Goal: Task Accomplishment & Management: Use online tool/utility

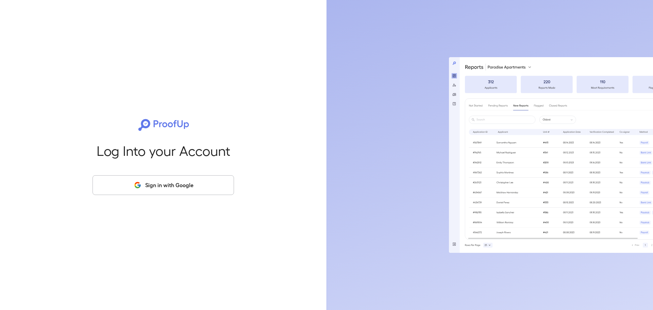
click at [198, 193] on button "Sign in with Google" at bounding box center [164, 185] width 142 height 20
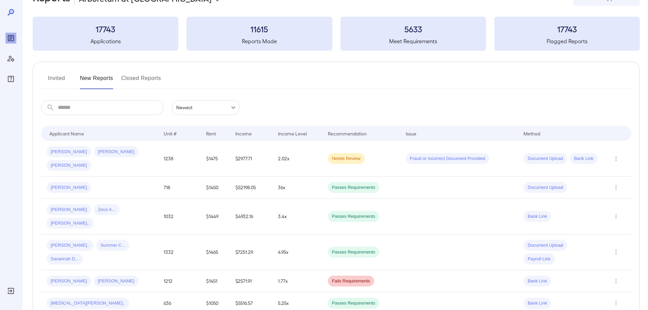
scroll to position [34, 0]
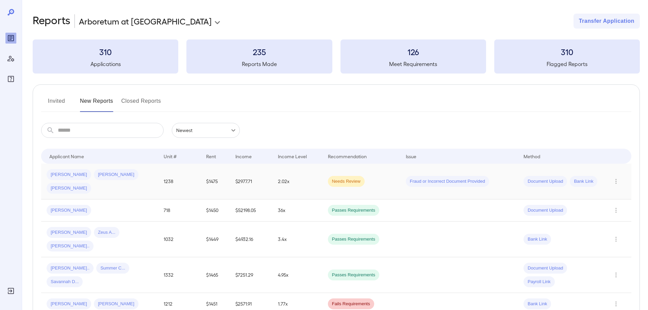
drag, startPoint x: 224, startPoint y: 175, endPoint x: 232, endPoint y: 176, distance: 7.9
click at [230, 175] on td "$2977.71" at bounding box center [251, 182] width 43 height 36
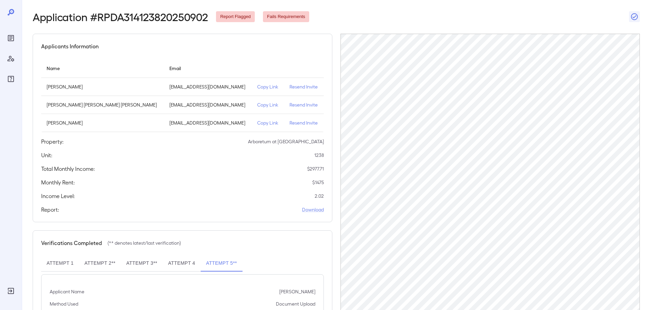
scroll to position [68, 0]
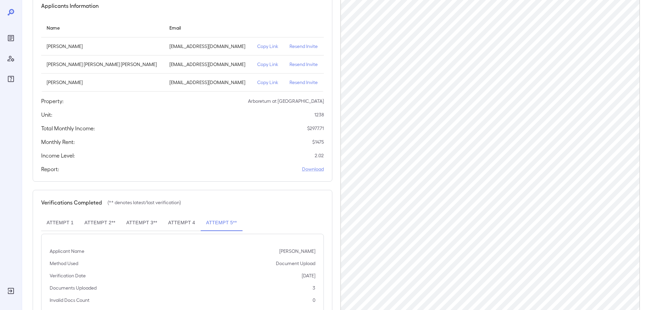
click at [257, 46] on p "Copy Link" at bounding box center [267, 46] width 21 height 7
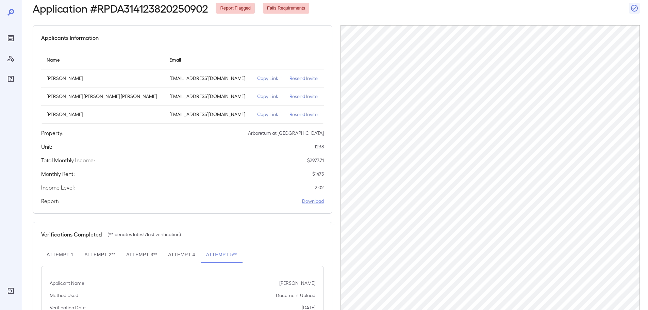
scroll to position [0, 0]
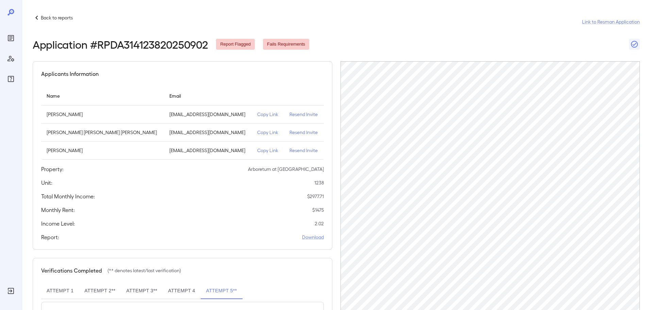
click at [422, 27] on div "Back to reports Link to Resman Application" at bounding box center [336, 22] width 607 height 16
click at [166, 196] on div "Total Monthly Income: $ 2977.71" at bounding box center [182, 196] width 283 height 8
click at [411, 36] on header "Back to reports Link to Resman Application Application # RPDA314123820250902 Re…" at bounding box center [336, 32] width 607 height 37
click at [37, 19] on icon at bounding box center [36, 18] width 2 height 4
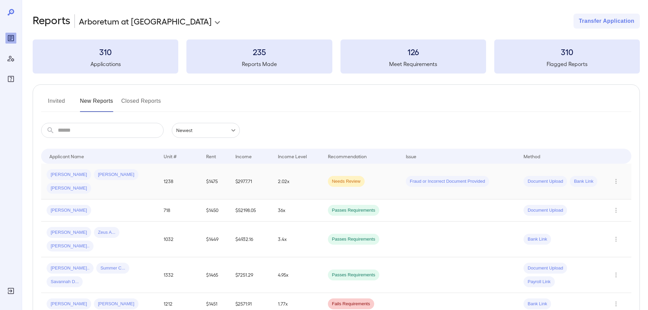
click at [201, 176] on td "$1475" at bounding box center [215, 182] width 29 height 36
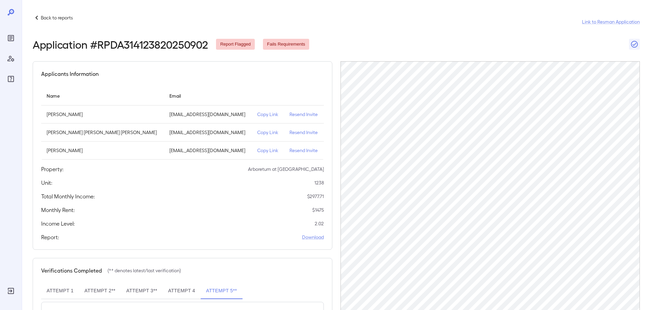
click at [169, 190] on div "Applicants Information Name Email [PERSON_NAME] [EMAIL_ADDRESS][DOMAIN_NAME] Co…" at bounding box center [183, 155] width 300 height 188
click at [205, 193] on div "Total Monthly Income: $ 2977.71" at bounding box center [182, 196] width 283 height 8
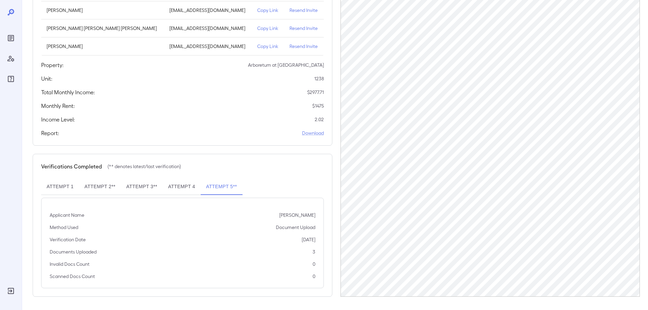
scroll to position [104, 0]
click at [308, 180] on div "Attempt 1 Attempt 2** Attempt 3** Attempt 4 Attempt 5**" at bounding box center [182, 186] width 283 height 16
click at [266, 176] on div "Verifications Completed (** denotes latest/last verification) Attempt 1 Attempt…" at bounding box center [183, 224] width 300 height 143
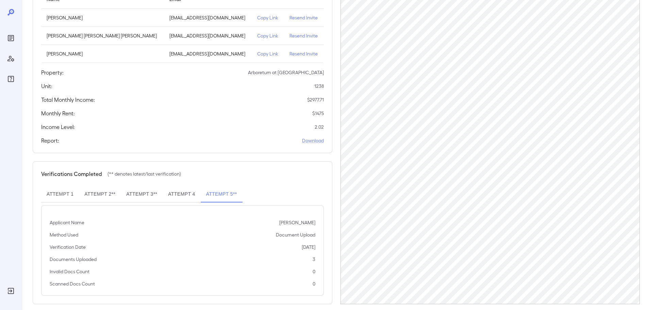
scroll to position [0, 0]
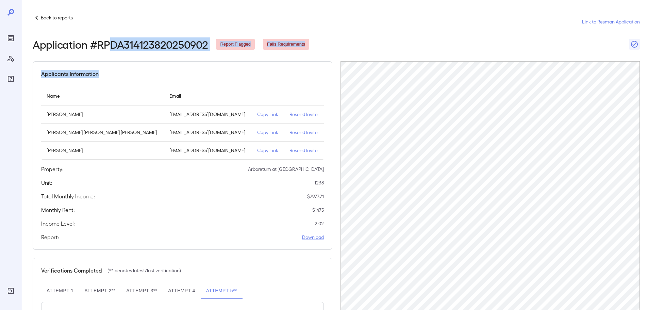
click at [101, 31] on div "Back to reports Link to Resman Application Application # RPDA314123820250902 Re…" at bounding box center [336, 207] width 607 height 387
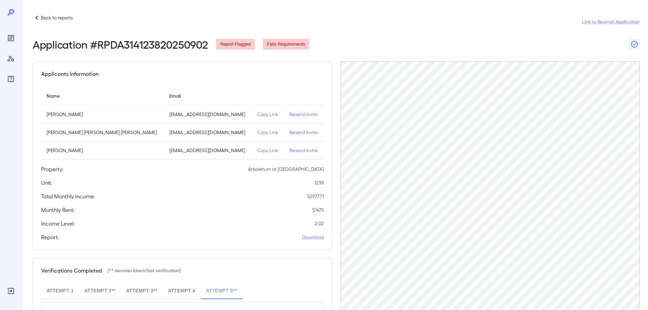
click at [60, 20] on p "Back to reports" at bounding box center [57, 17] width 32 height 7
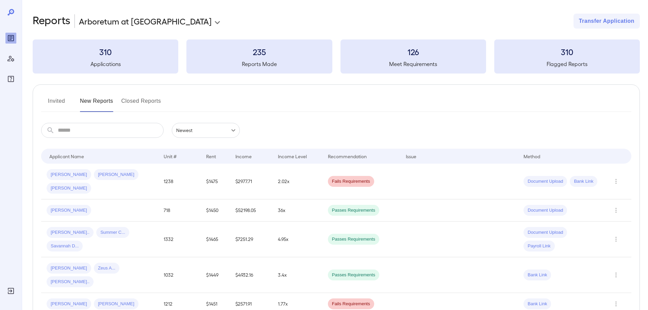
click at [295, 130] on div "​ ​ Newest ******" at bounding box center [336, 130] width 590 height 15
click at [160, 174] on td "1238" at bounding box center [179, 182] width 43 height 36
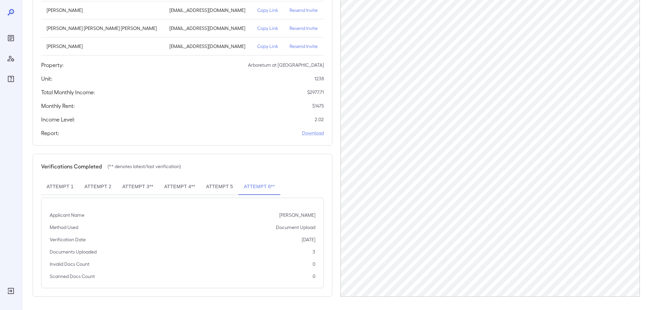
scroll to position [104, 0]
click at [239, 127] on div "Applicants Information Name Email [PERSON_NAME] [EMAIL_ADDRESS][DOMAIN_NAME] Co…" at bounding box center [183, 51] width 300 height 188
click at [264, 153] on div "Verifications Completed (** denotes latest/last verification) Attempt 1 Attempt…" at bounding box center [183, 224] width 300 height 143
click at [283, 108] on div "Monthly Rent: $ 1475" at bounding box center [182, 105] width 283 height 8
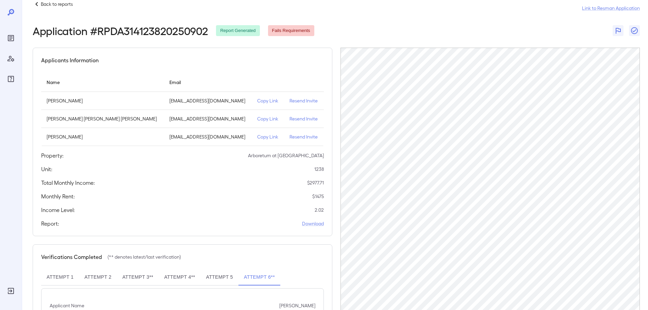
scroll to position [0, 0]
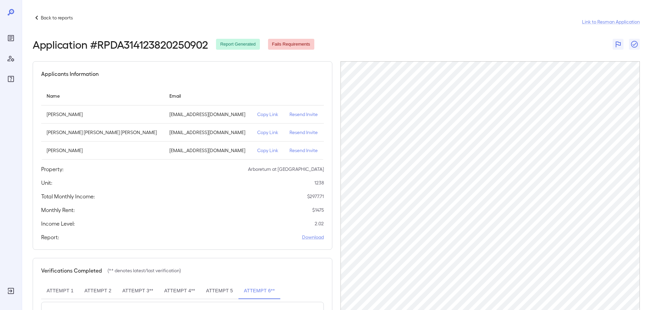
click at [458, 46] on div "Application # RPDA314123820250902 Report Generated Fails Requirements" at bounding box center [336, 44] width 607 height 12
click at [393, 38] on div "Application # RPDA314123820250902 Report Generated Fails Requirements" at bounding box center [336, 44] width 607 height 12
click at [67, 17] on p "Back to reports" at bounding box center [57, 17] width 32 height 7
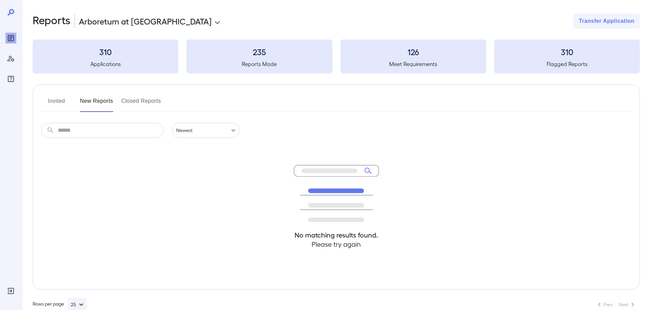
click at [179, 191] on div "No matching results found. Please try again" at bounding box center [336, 213] width 590 height 151
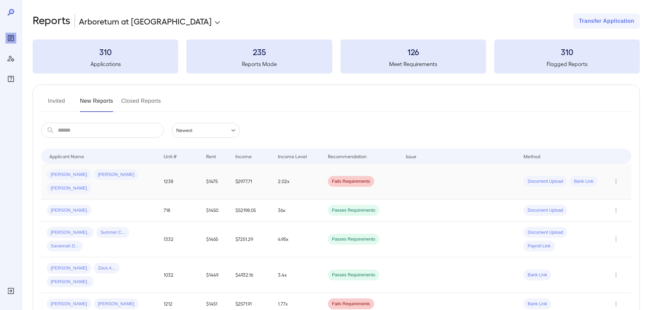
click at [277, 173] on td "2.02x" at bounding box center [298, 182] width 50 height 36
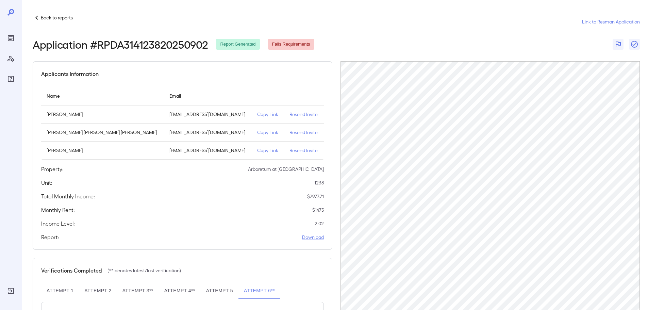
click at [298, 114] on p "Resend Invite" at bounding box center [304, 114] width 29 height 7
click at [231, 75] on div "Applicants Information" at bounding box center [182, 74] width 283 height 8
click at [52, 17] on p "Back to reports" at bounding box center [57, 17] width 32 height 7
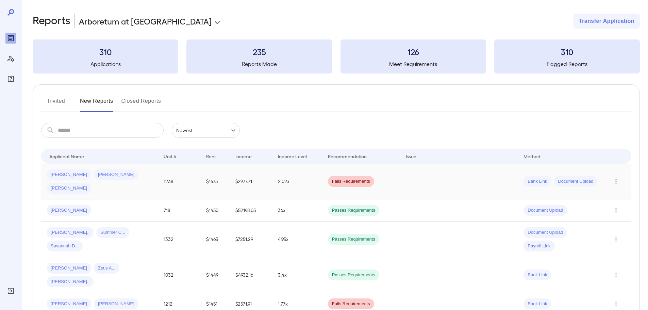
click at [245, 171] on td "$2977.71" at bounding box center [251, 182] width 43 height 36
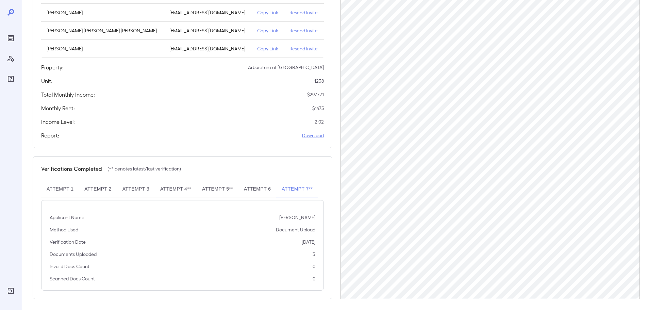
scroll to position [104, 0]
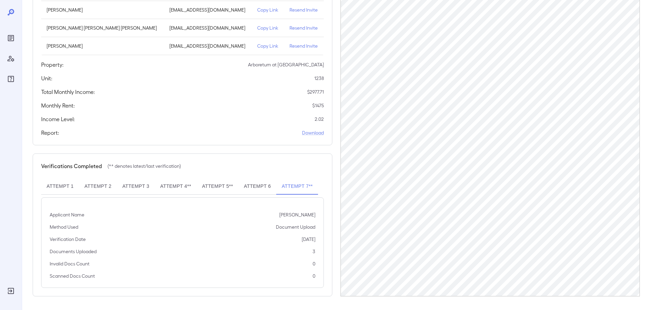
click at [260, 187] on button "Attempt 6" at bounding box center [257, 186] width 38 height 16
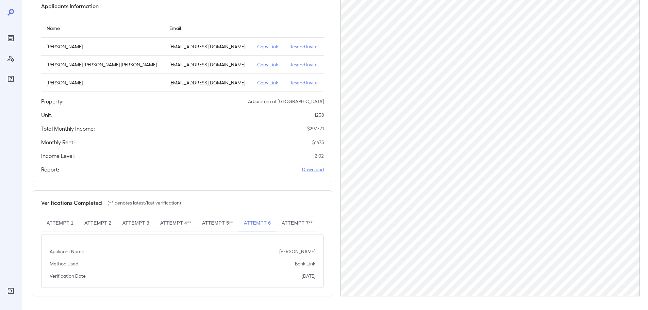
click at [224, 221] on button "Attempt 5**" at bounding box center [218, 223] width 42 height 16
click at [171, 220] on button "Attempt 4**" at bounding box center [176, 223] width 42 height 16
click at [63, 221] on button "Attempt 1" at bounding box center [60, 223] width 38 height 16
click at [257, 46] on p "Copy Link" at bounding box center [267, 46] width 21 height 7
click at [259, 219] on button "Attempt 6" at bounding box center [257, 223] width 38 height 16
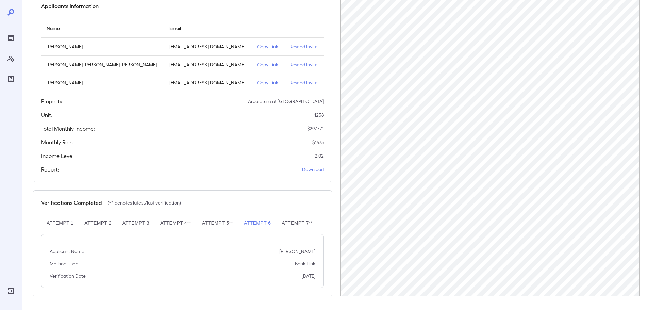
click at [219, 224] on button "Attempt 5**" at bounding box center [218, 223] width 42 height 16
click at [188, 222] on button "Attempt 4**" at bounding box center [176, 223] width 42 height 16
click at [259, 225] on button "Attempt 6" at bounding box center [257, 223] width 38 height 16
click at [257, 48] on p "Copy Link" at bounding box center [267, 46] width 21 height 7
click at [257, 83] on p "Copy Link" at bounding box center [267, 82] width 21 height 7
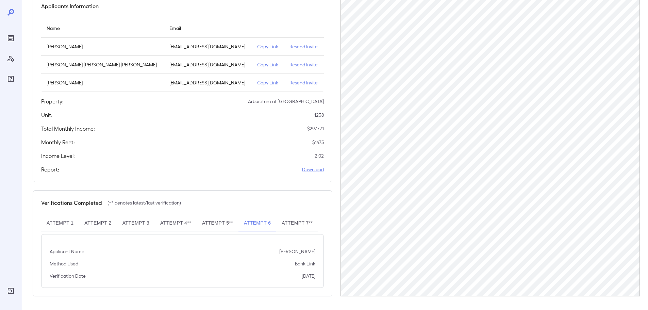
click at [257, 81] on p "Copy Link" at bounding box center [267, 82] width 21 height 7
click at [258, 188] on div "Applicants Information Name Email [PERSON_NAME] [EMAIL_ADDRESS][DOMAIN_NAME] Co…" at bounding box center [183, 145] width 300 height 303
click at [302, 225] on button "Attempt 7**" at bounding box center [297, 223] width 42 height 16
click at [296, 220] on button "Attempt 7**" at bounding box center [297, 223] width 42 height 16
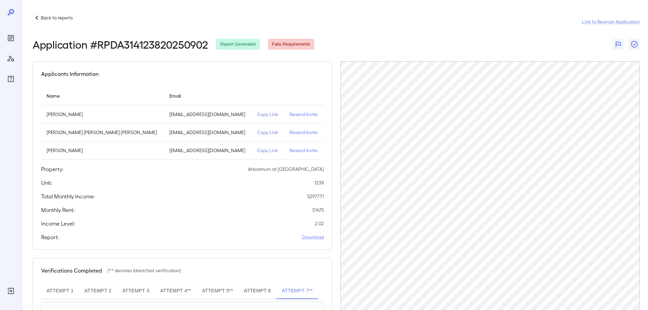
click at [344, 25] on div "Back to reports Link to Resman Application" at bounding box center [336, 22] width 607 height 16
click at [370, 39] on div "Application # RPDA314123820250902 Report Generated Fails Requirements" at bounding box center [336, 44] width 607 height 12
click at [42, 18] on p "Back to reports" at bounding box center [57, 17] width 32 height 7
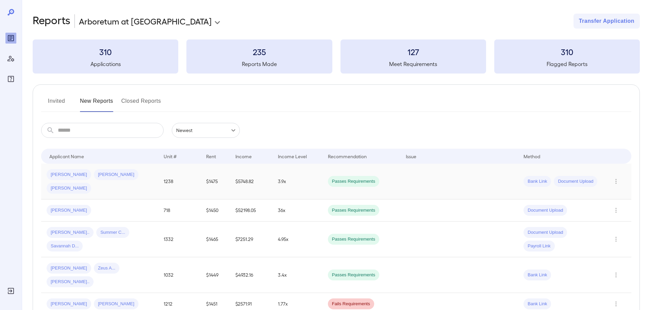
click at [166, 178] on td "1238" at bounding box center [179, 182] width 43 height 36
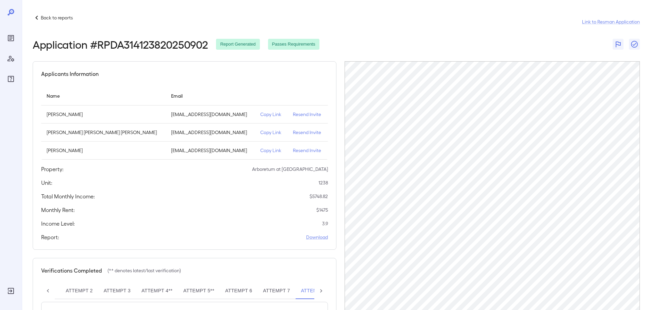
click at [426, 41] on div "Application # RPDA314123820250902 Report Generated Passes Requirements" at bounding box center [336, 44] width 607 height 12
click at [322, 291] on icon at bounding box center [321, 290] width 7 height 7
click at [322, 291] on div "Attempt 1 Attempt 2 Attempt 3 Attempt 4** Attempt 5** Attempt 6 Attempt 7 Attem…" at bounding box center [184, 291] width 287 height 16
click at [254, 289] on button "Attempt 7" at bounding box center [253, 291] width 38 height 16
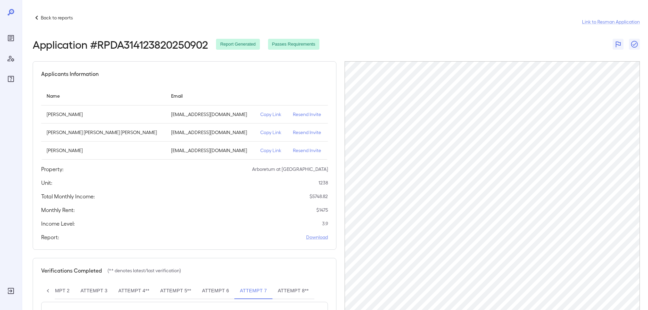
click at [216, 290] on button "Attempt 6" at bounding box center [216, 291] width 38 height 16
